Goal: Find specific page/section: Find specific page/section

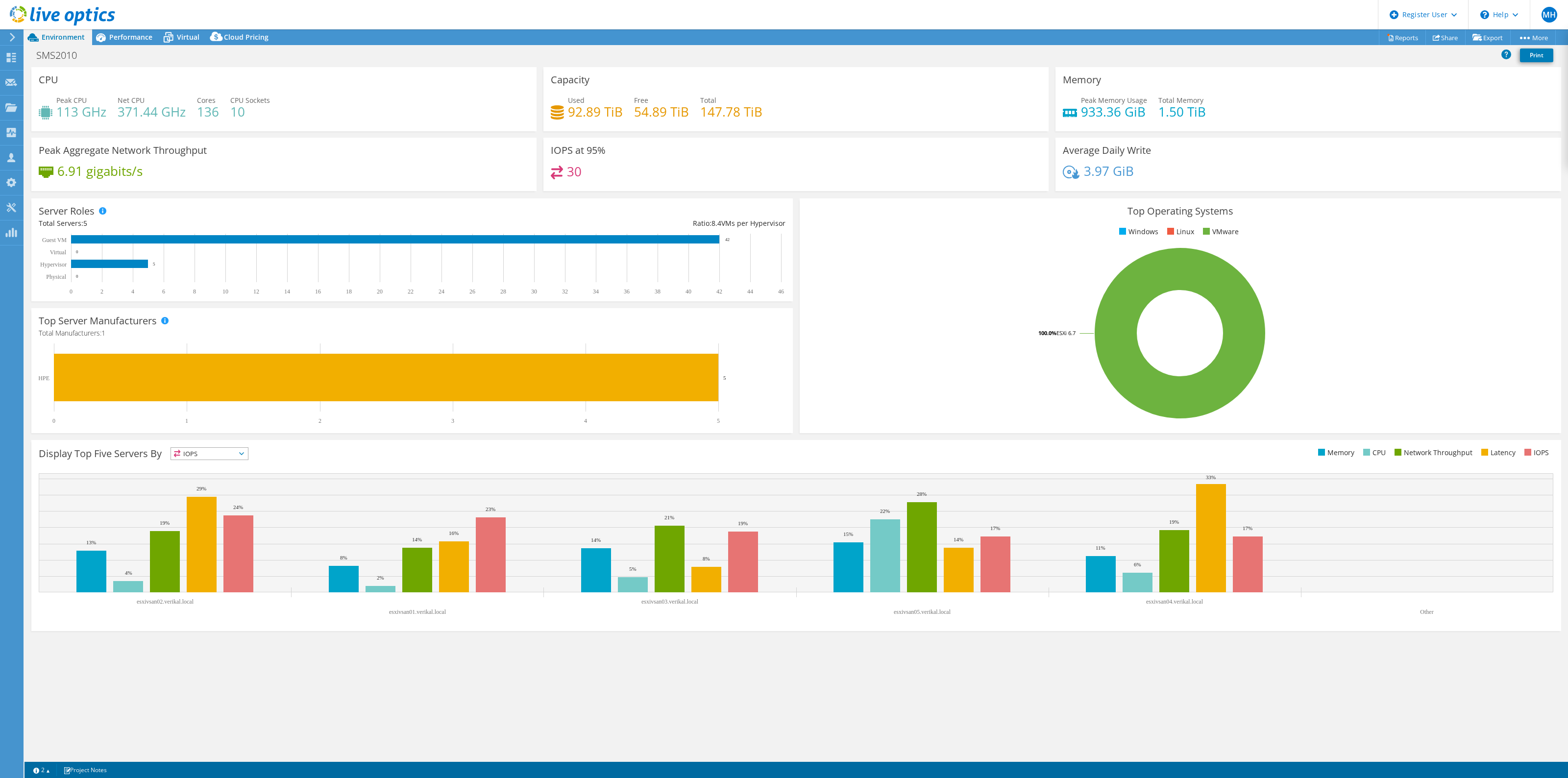
select select "USD"
click at [137, 35] on span "Performance" at bounding box center [131, 37] width 43 height 9
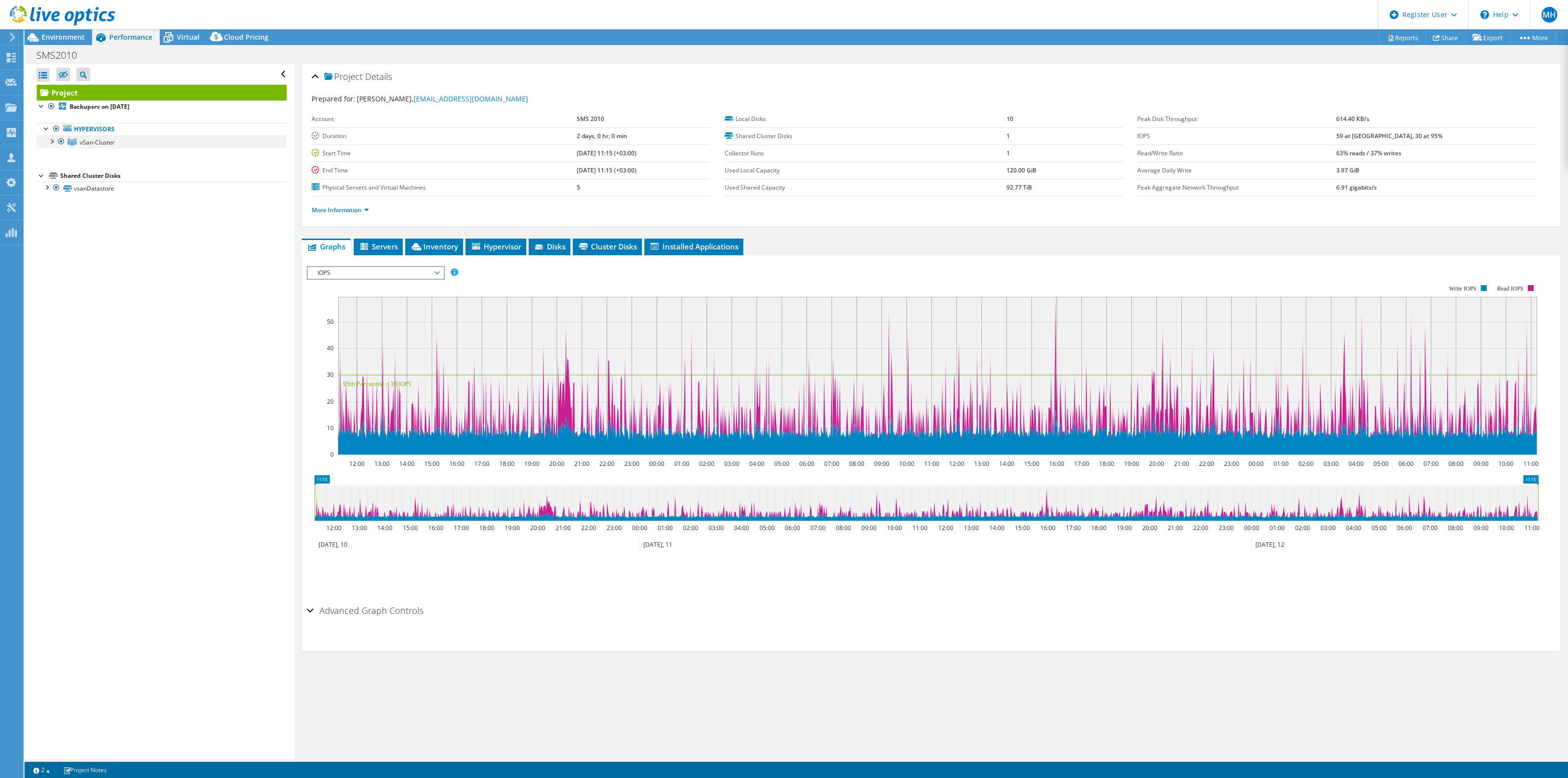
click at [52, 141] on div at bounding box center [51, 140] width 10 height 10
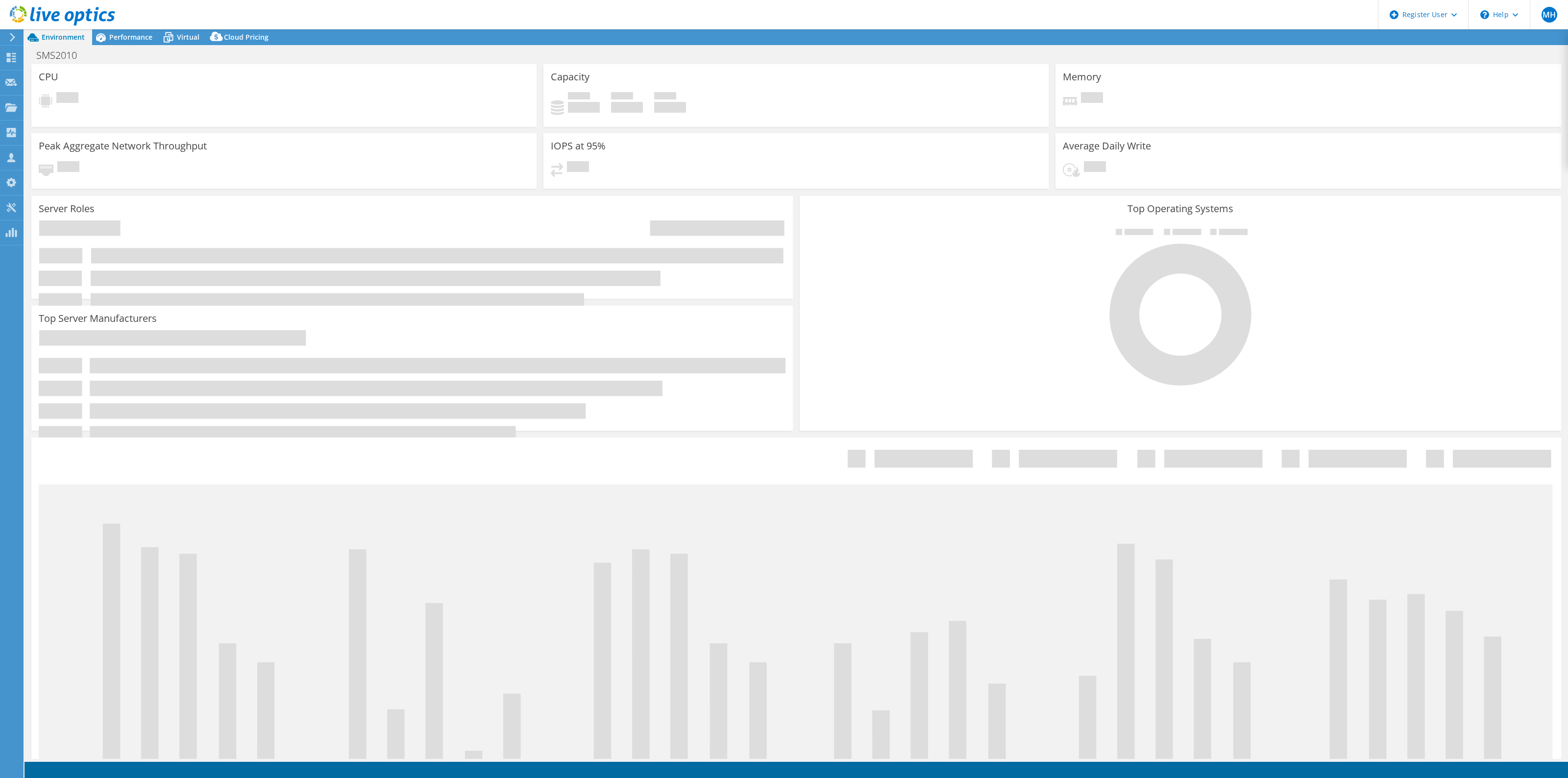
select select "USD"
